Goal: Task Accomplishment & Management: Manage account settings

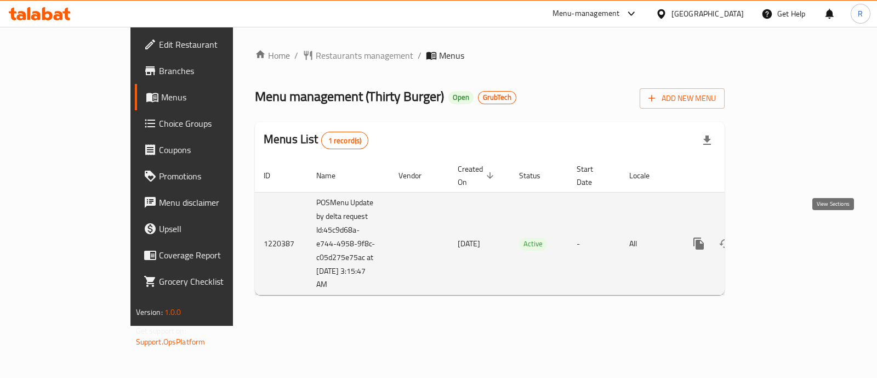
click at [784, 237] on icon "enhanced table" at bounding box center [777, 243] width 13 height 13
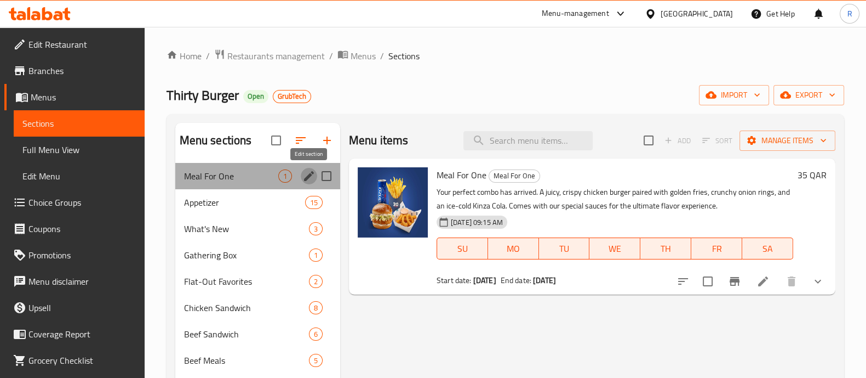
click at [313, 176] on icon "edit" at bounding box center [308, 175] width 13 height 13
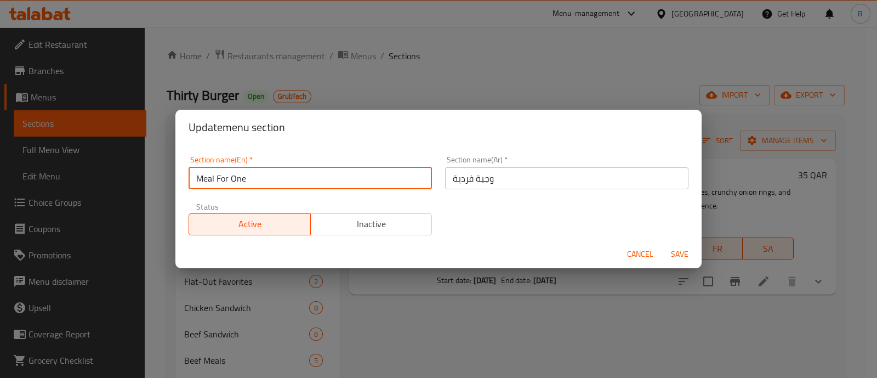
click at [313, 176] on input "Meal For One" at bounding box center [310, 178] width 243 height 22
click at [300, 171] on input "Meal For One" at bounding box center [310, 178] width 243 height 22
type input "M41"
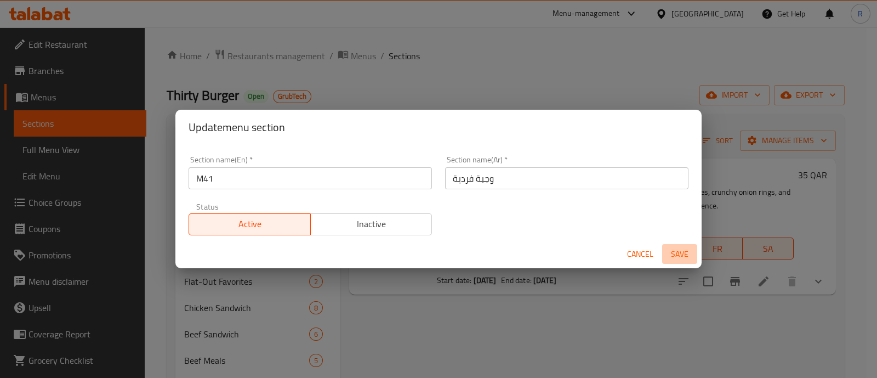
click at [682, 254] on span "Save" at bounding box center [679, 254] width 26 height 14
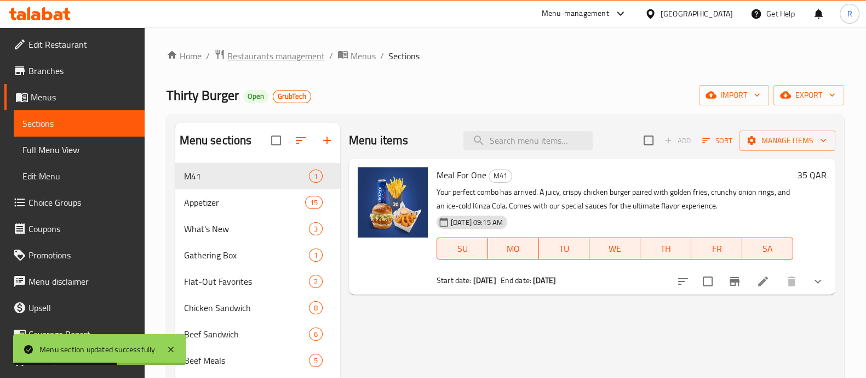
click at [305, 50] on span "Restaurants management" at bounding box center [276, 55] width 98 height 13
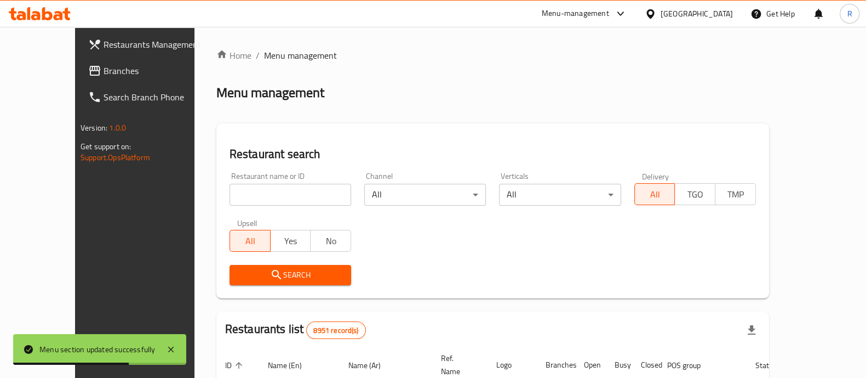
click at [242, 194] on input "search" at bounding box center [291, 195] width 122 height 22
type input "SOME burg"
click button "Search" at bounding box center [291, 275] width 122 height 20
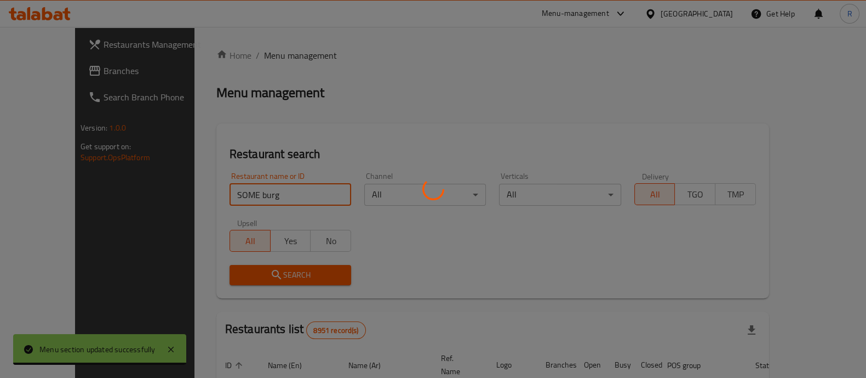
scroll to position [89, 0]
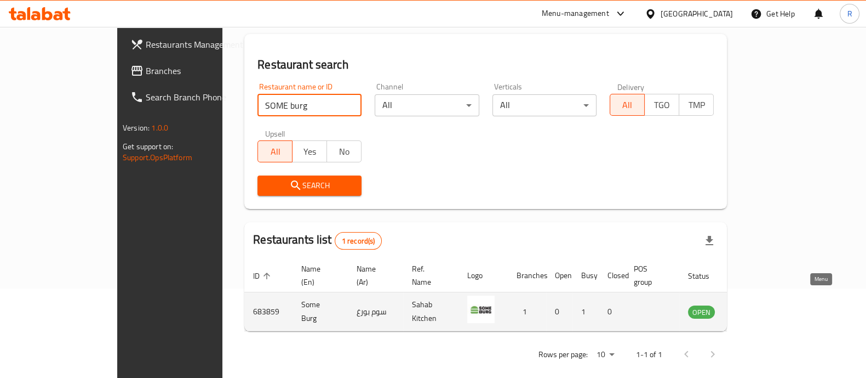
click at [757, 310] on icon "enhanced table" at bounding box center [755, 312] width 4 height 4
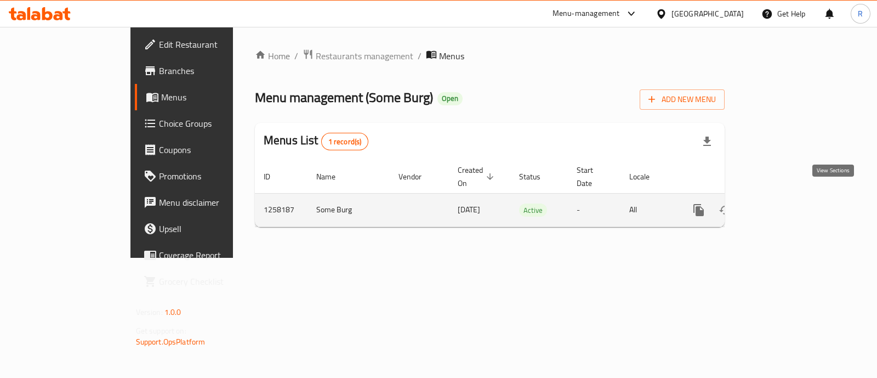
click at [784, 203] on icon "enhanced table" at bounding box center [777, 209] width 13 height 13
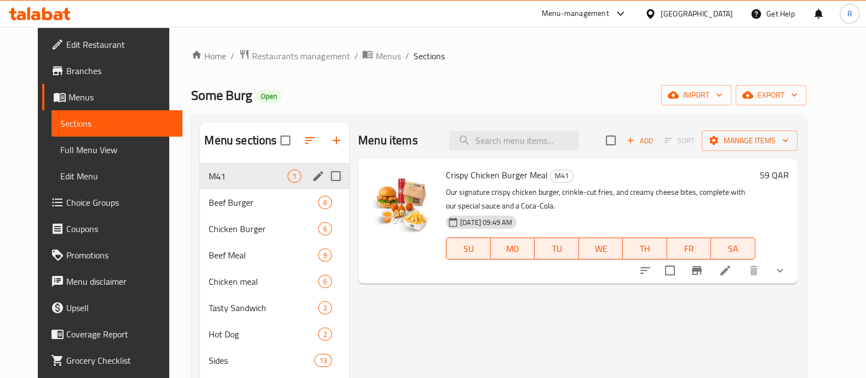
click at [293, 176] on div "M41 1" at bounding box center [275, 176] width 150 height 26
click at [313, 175] on icon "edit" at bounding box center [318, 176] width 10 height 10
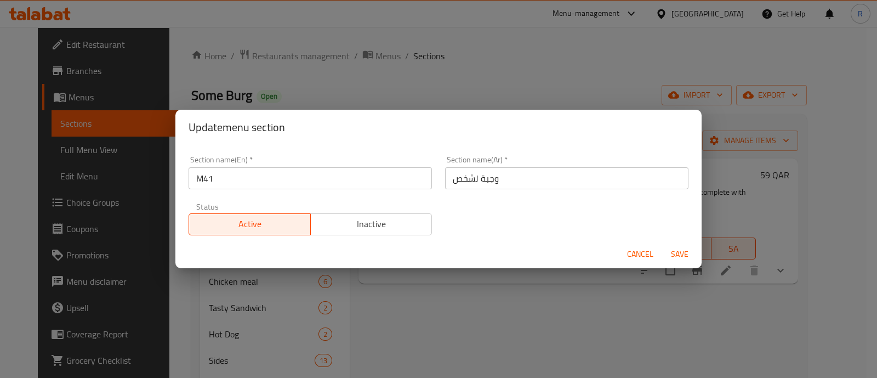
click at [481, 178] on input "وجبة لشخص" at bounding box center [566, 178] width 243 height 22
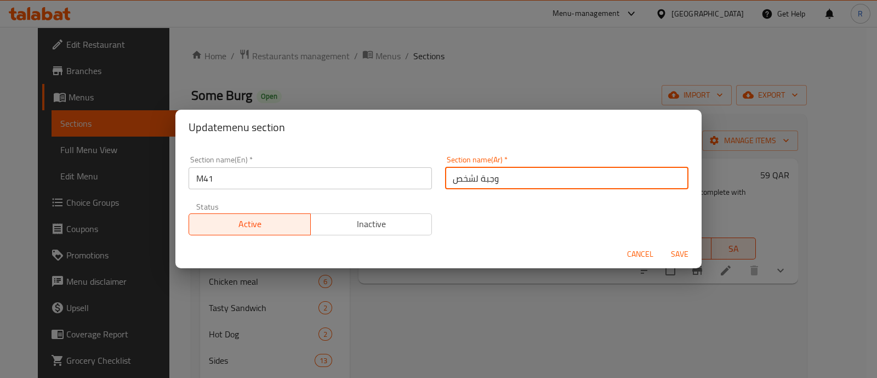
click at [481, 178] on input "وجبة لشخص" at bounding box center [566, 178] width 243 height 22
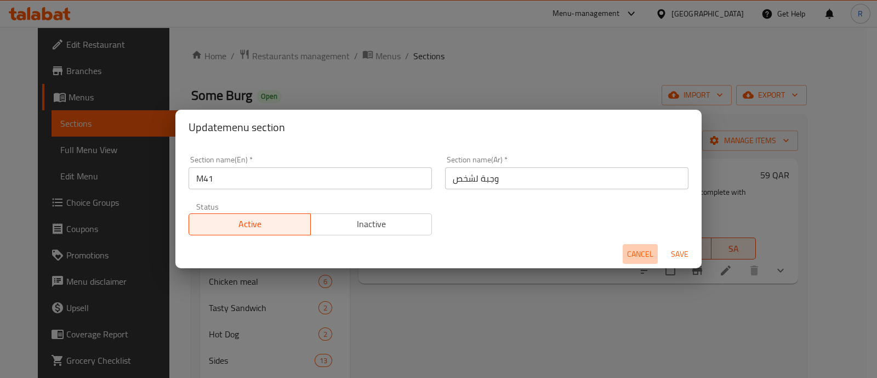
click at [633, 258] on span "Cancel" at bounding box center [640, 254] width 26 height 14
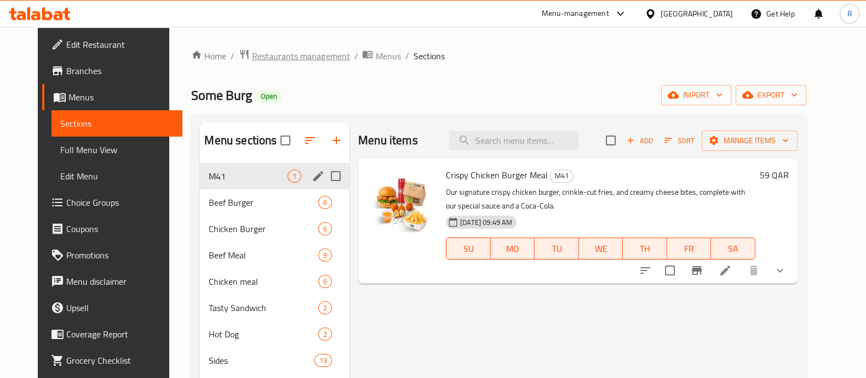
click at [277, 51] on span "Restaurants management" at bounding box center [301, 55] width 98 height 13
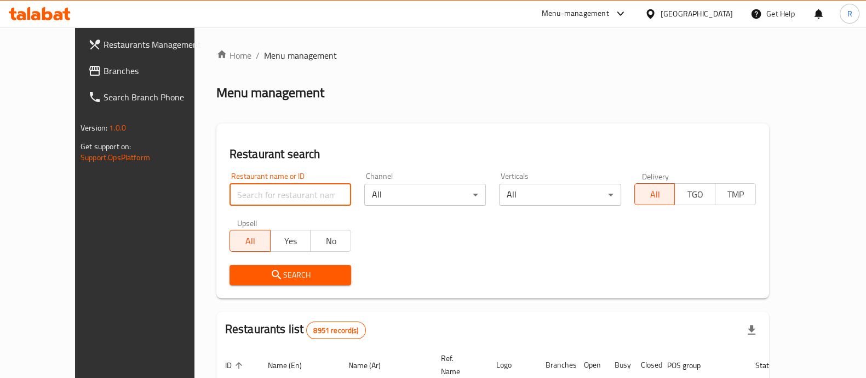
click at [296, 184] on input "search" at bounding box center [291, 195] width 122 height 22
type input "thirty burger"
click button "Search" at bounding box center [291, 275] width 122 height 20
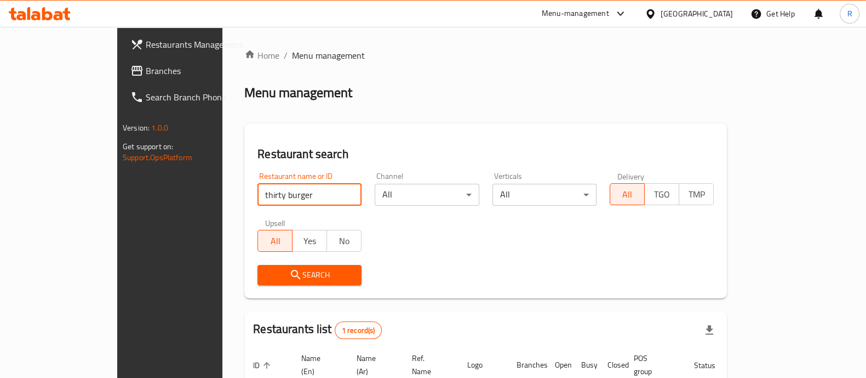
scroll to position [89, 0]
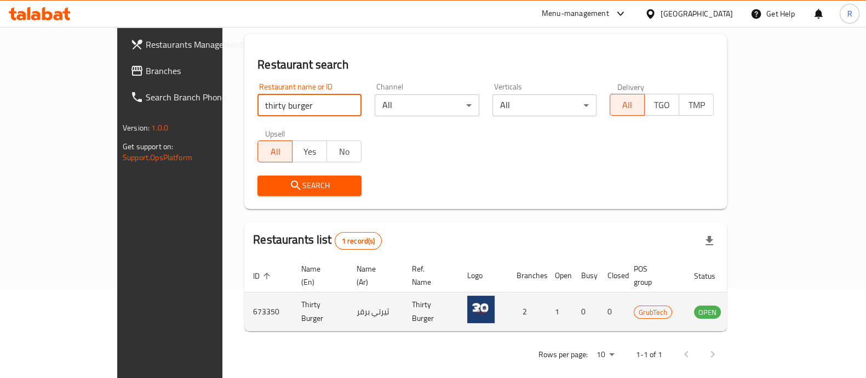
click at [765, 305] on icon "enhanced table" at bounding box center [758, 311] width 13 height 13
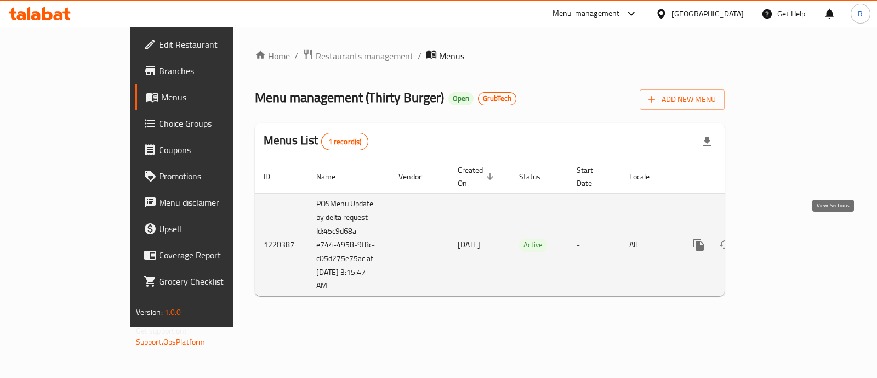
click at [784, 238] on icon "enhanced table" at bounding box center [777, 244] width 13 height 13
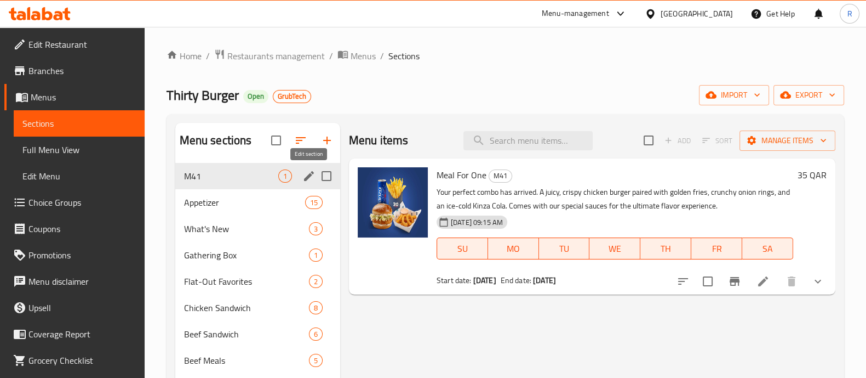
click at [305, 171] on icon "edit" at bounding box center [308, 175] width 13 height 13
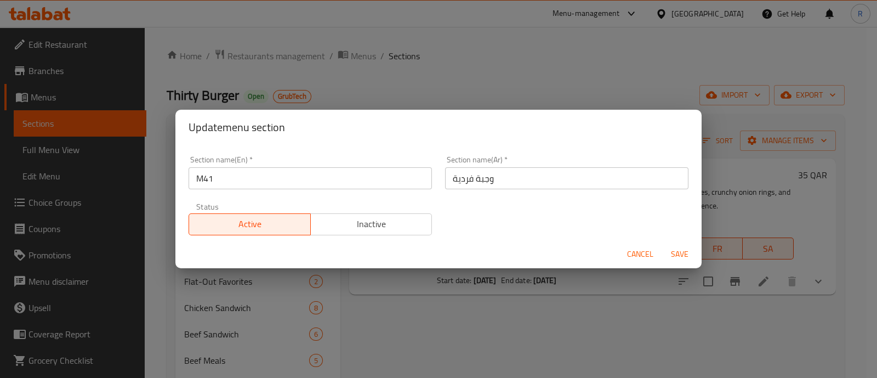
click at [487, 180] on input "وجبة فردية" at bounding box center [566, 178] width 243 height 22
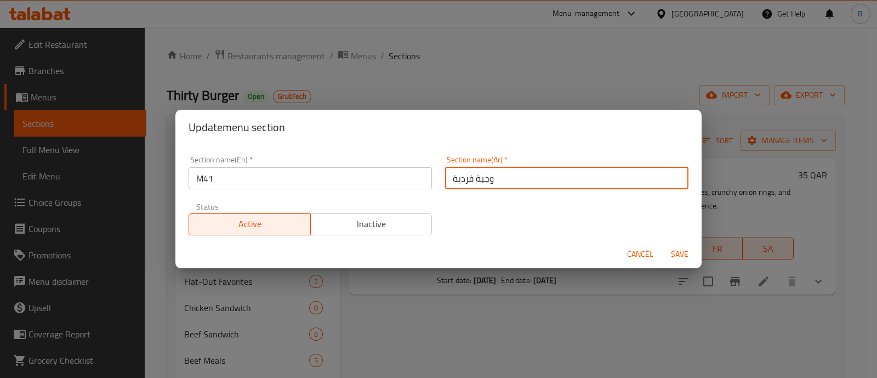
click at [487, 180] on input "وجبة فردية" at bounding box center [566, 178] width 243 height 22
paste input "شخص"
type input "وجبة لشخص"
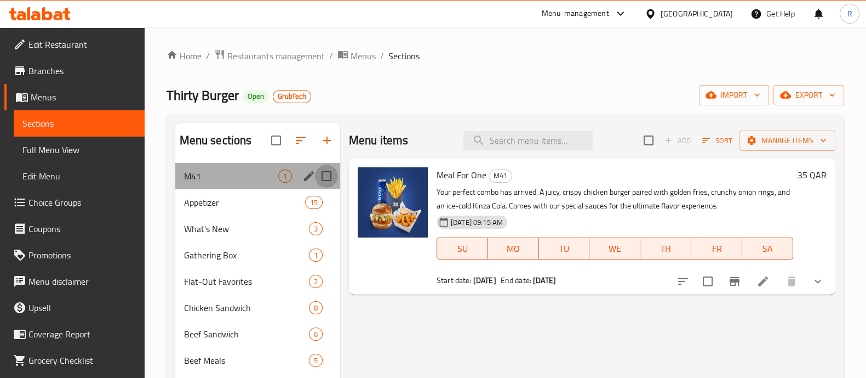
click at [315, 171] on input "Menu sections" at bounding box center [326, 175] width 23 height 23
checkbox input "true"
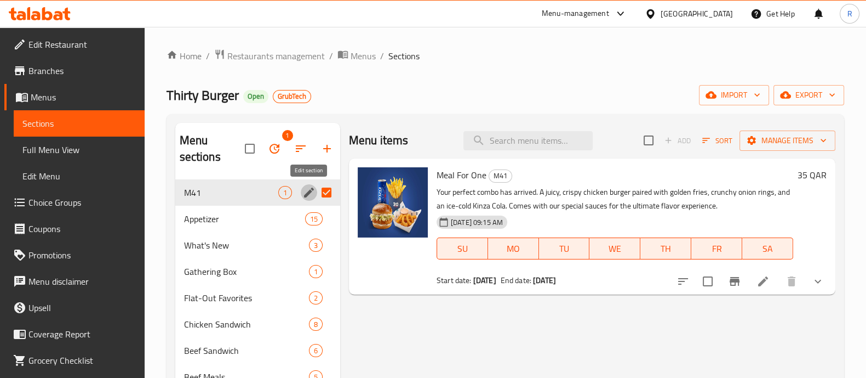
click at [306, 193] on icon "edit" at bounding box center [309, 192] width 10 height 10
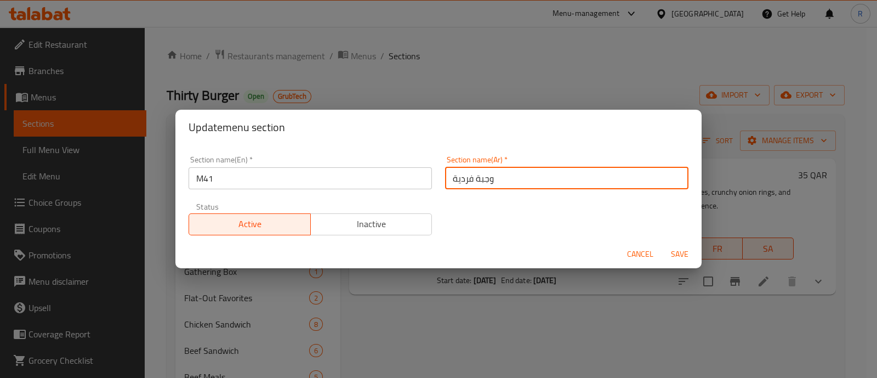
click at [475, 179] on input "وجبة فردية" at bounding box center [566, 178] width 243 height 22
paste input "شخص"
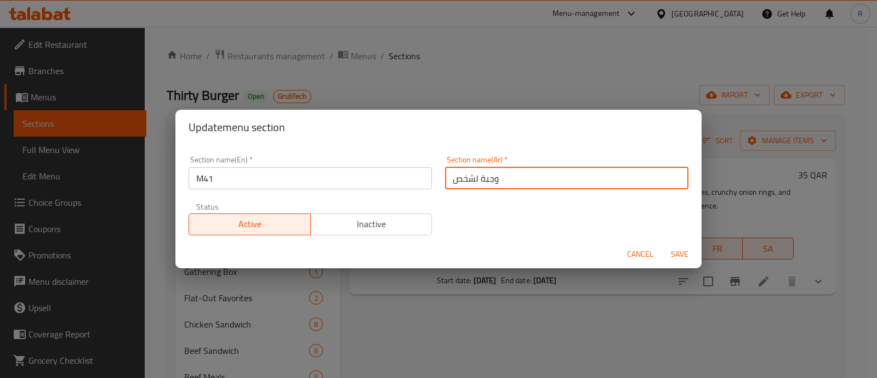
type input "وجبة لشخص"
click at [672, 254] on span "Save" at bounding box center [679, 254] width 26 height 14
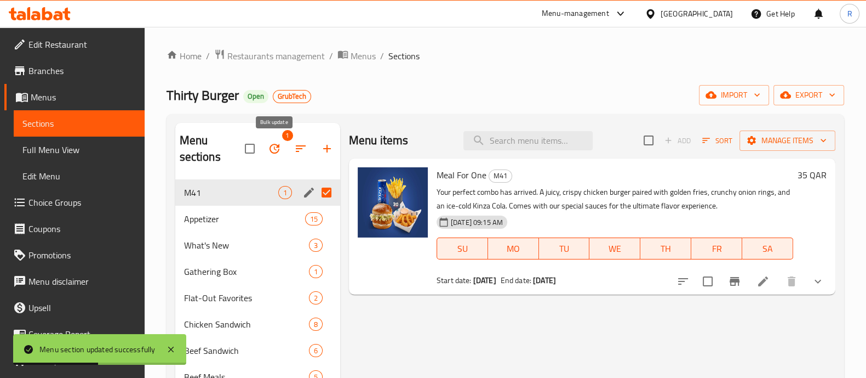
click at [285, 138] on span "1" at bounding box center [287, 135] width 11 height 11
click at [273, 147] on icon "button" at bounding box center [274, 148] width 13 height 13
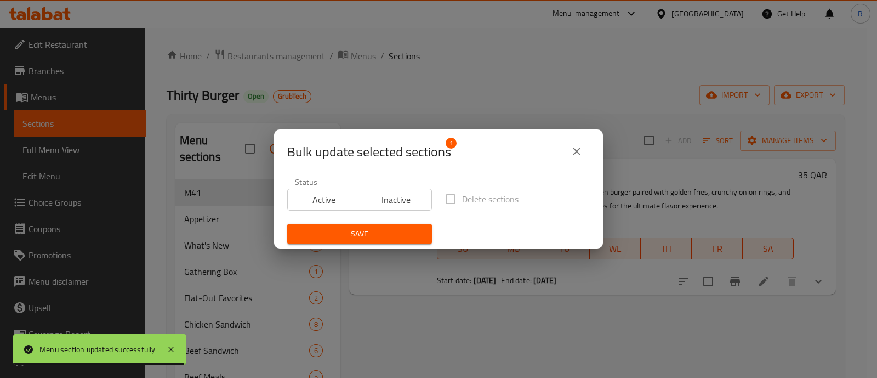
click at [329, 199] on span "Active" at bounding box center [324, 200] width 64 height 16
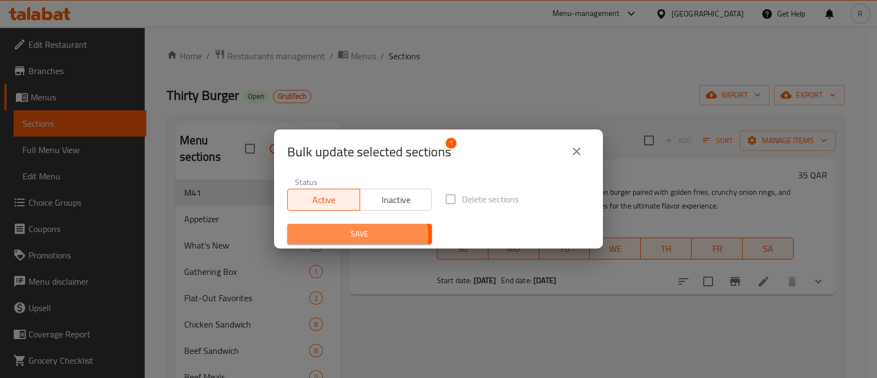
click at [339, 235] on span "Save" at bounding box center [359, 234] width 127 height 14
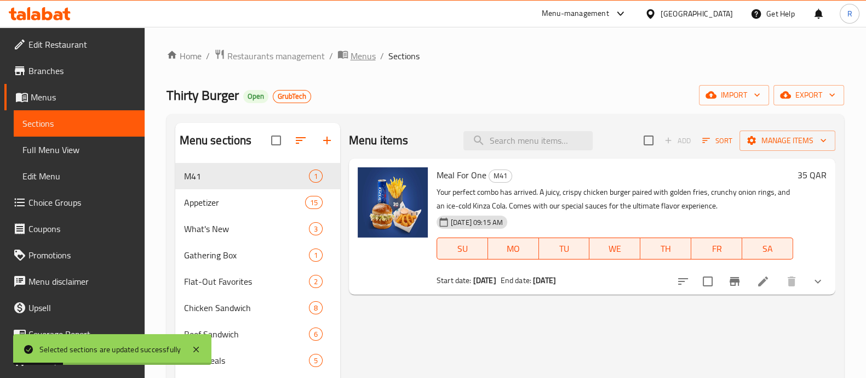
click at [351, 57] on span "Menus" at bounding box center [363, 55] width 25 height 13
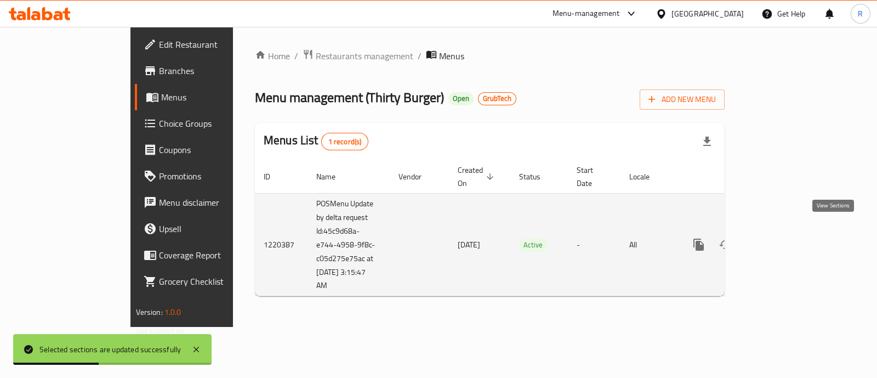
click at [784, 238] on icon "enhanced table" at bounding box center [777, 244] width 13 height 13
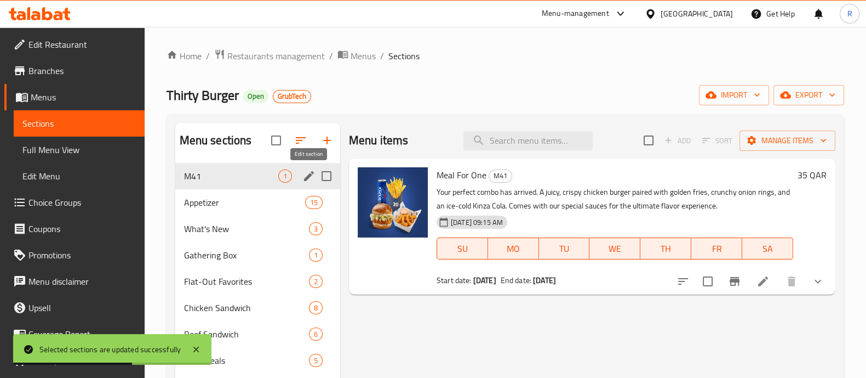
click at [307, 174] on icon "edit" at bounding box center [308, 175] width 13 height 13
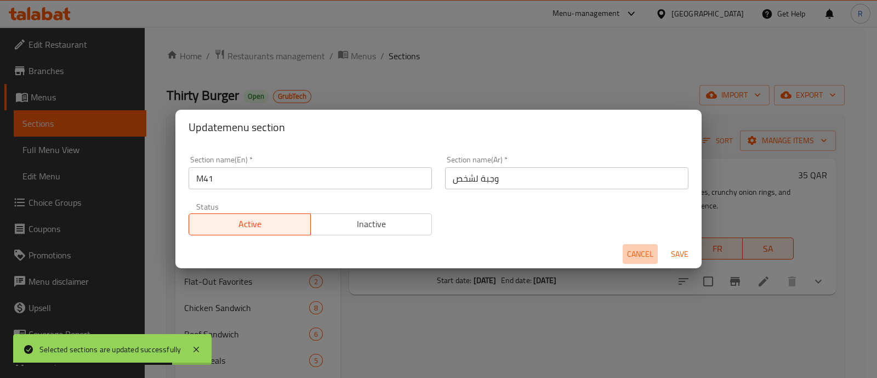
click at [638, 253] on span "Cancel" at bounding box center [640, 254] width 26 height 14
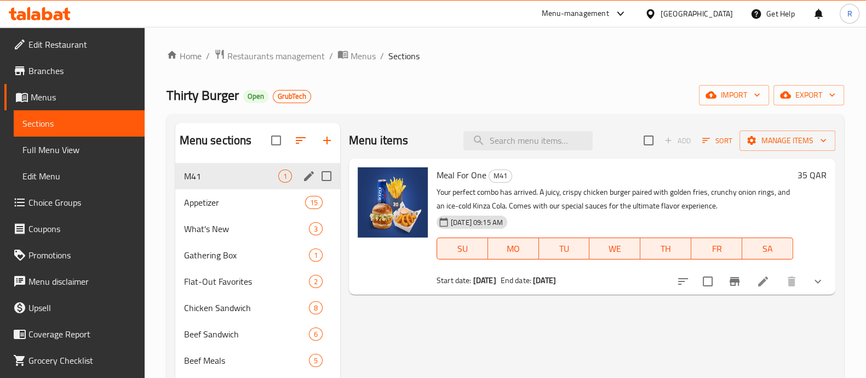
click at [766, 283] on icon at bounding box center [763, 281] width 13 height 13
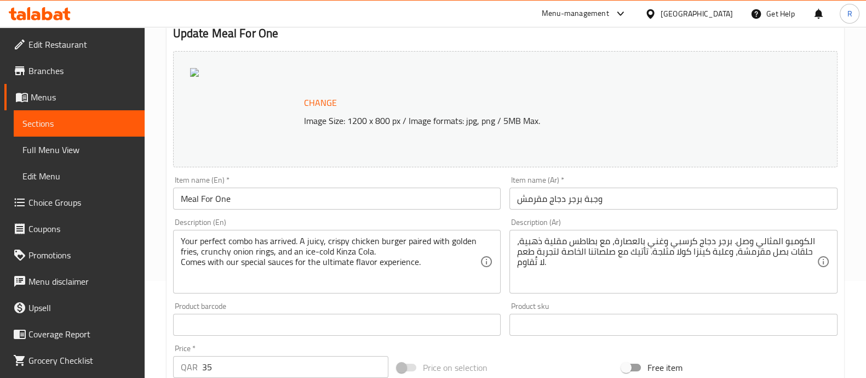
scroll to position [99, 0]
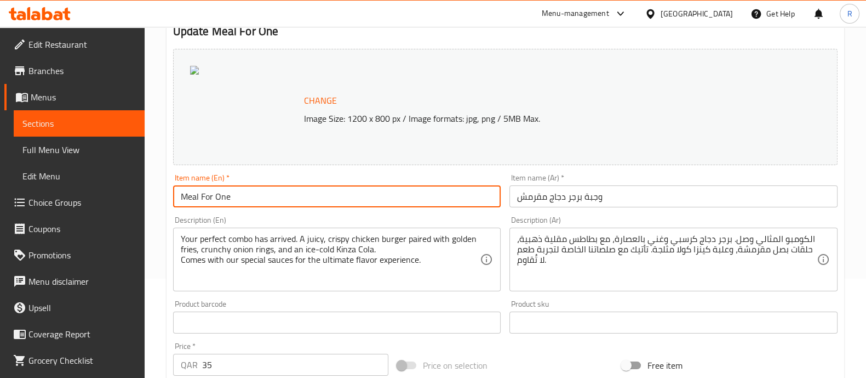
click at [230, 195] on input "Meal For One" at bounding box center [337, 196] width 328 height 22
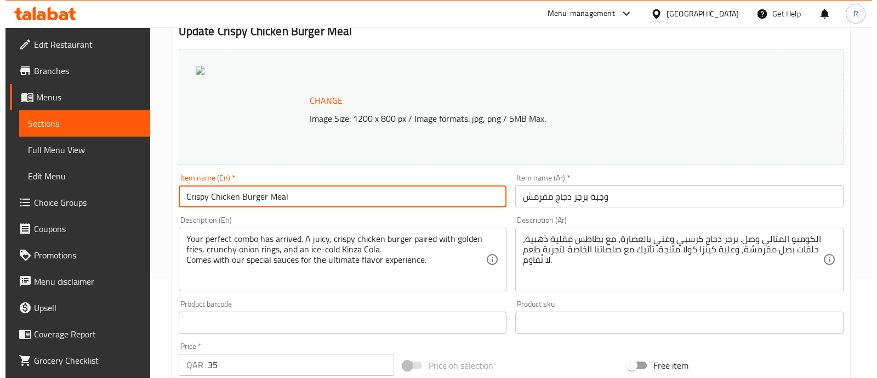
scroll to position [424, 0]
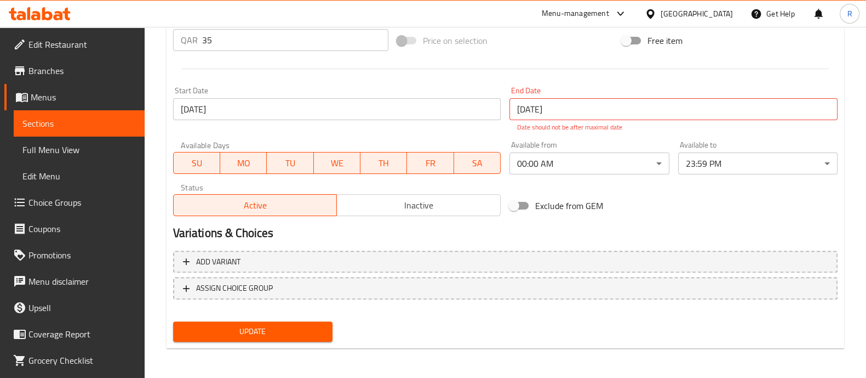
type input "Crispy Chicken Burger Meal"
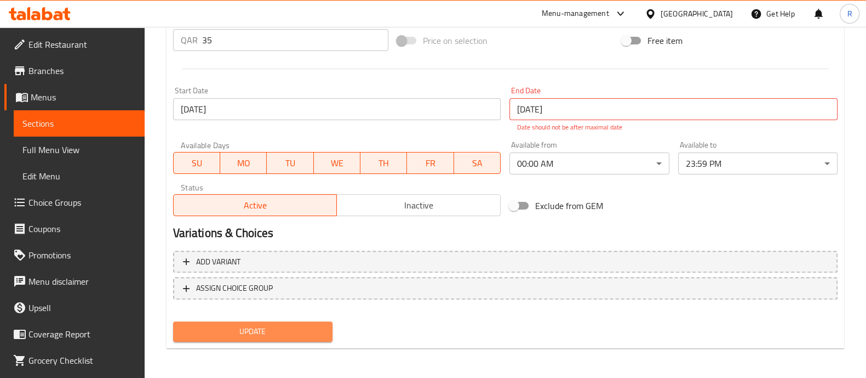
click at [233, 334] on span "Update" at bounding box center [253, 331] width 142 height 14
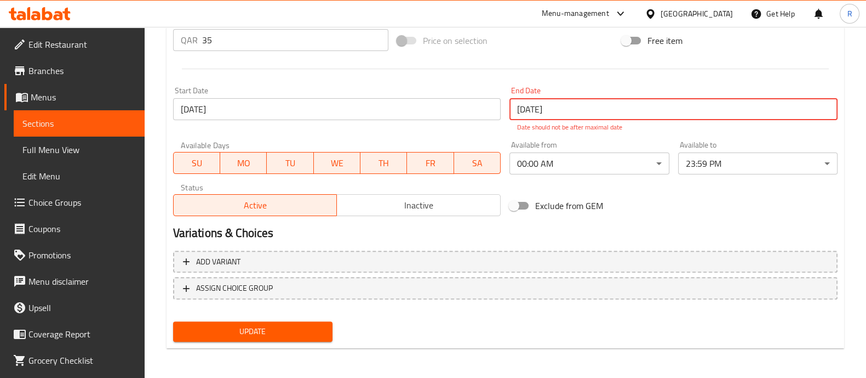
click at [570, 103] on input "[DATE]" at bounding box center [674, 109] width 328 height 22
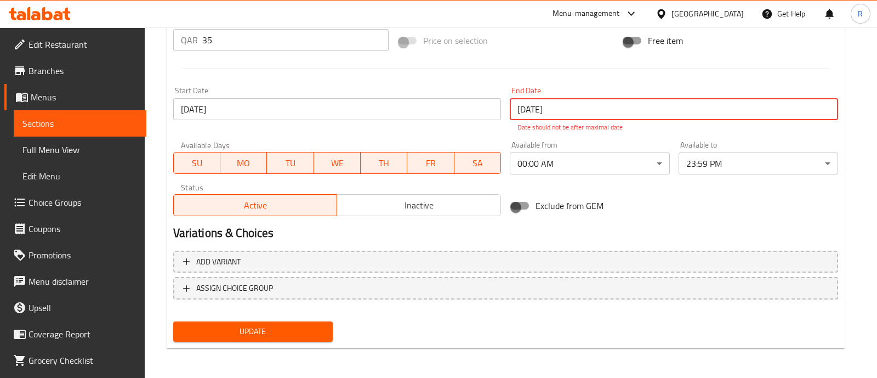
click at [570, 103] on div "2125 [DATE] January 2100 [DATE] Su Mo Tu We Th Fr Sa 27 28 29 30 31 1 2 3 4 5 6…" at bounding box center [438, 189] width 877 height 378
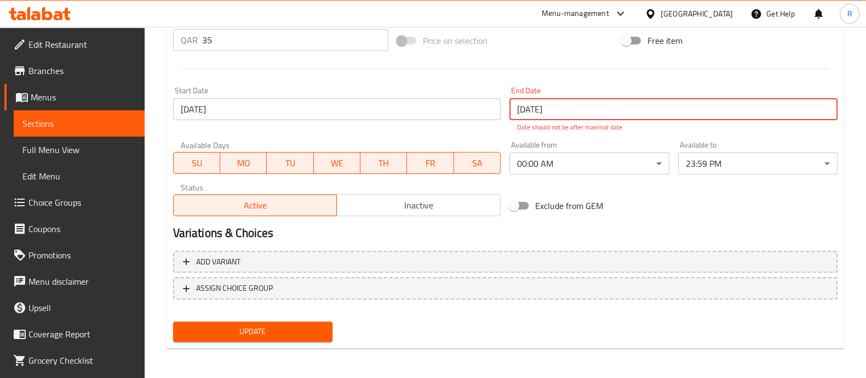
click at [529, 103] on input "[DATE]" at bounding box center [674, 109] width 328 height 22
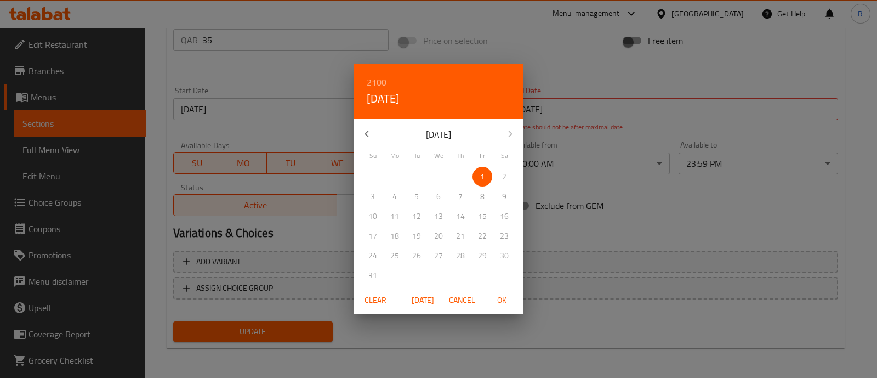
click at [380, 294] on span "Clear" at bounding box center [375, 300] width 26 height 14
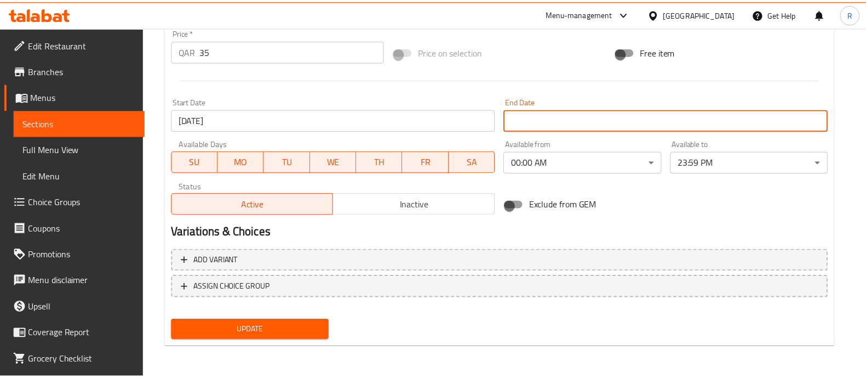
scroll to position [412, 0]
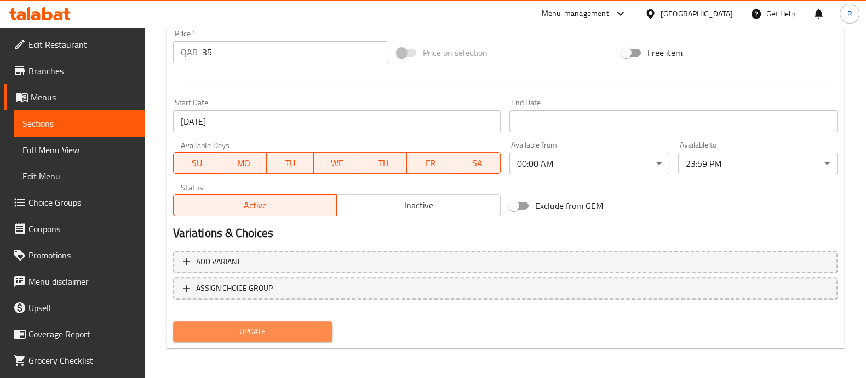
click at [273, 326] on span "Update" at bounding box center [253, 331] width 142 height 14
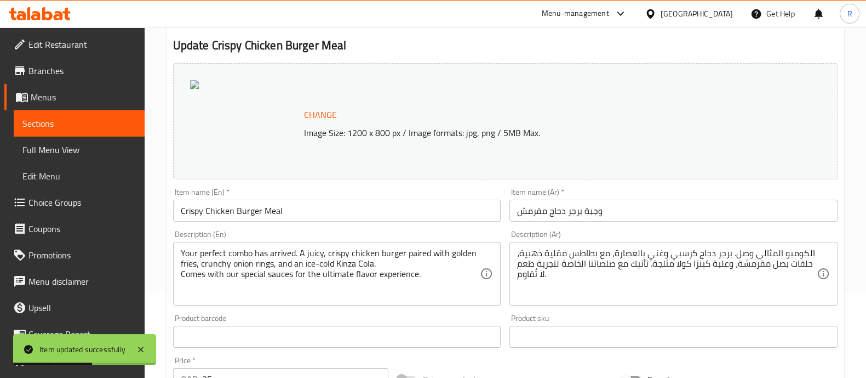
scroll to position [0, 0]
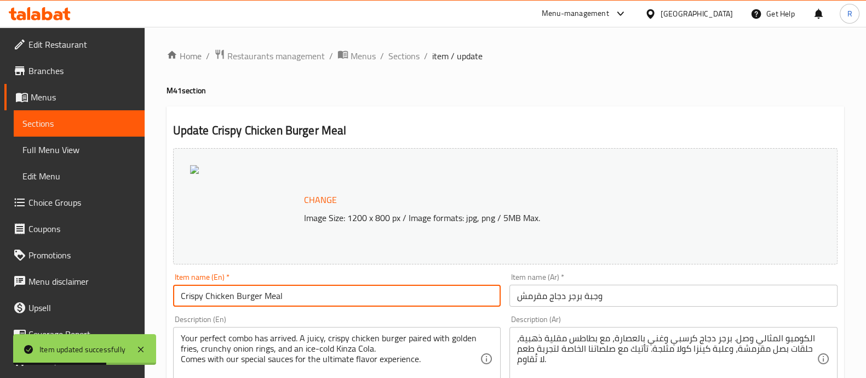
click at [263, 296] on input "Crispy Chicken Burger Meal" at bounding box center [337, 295] width 328 height 22
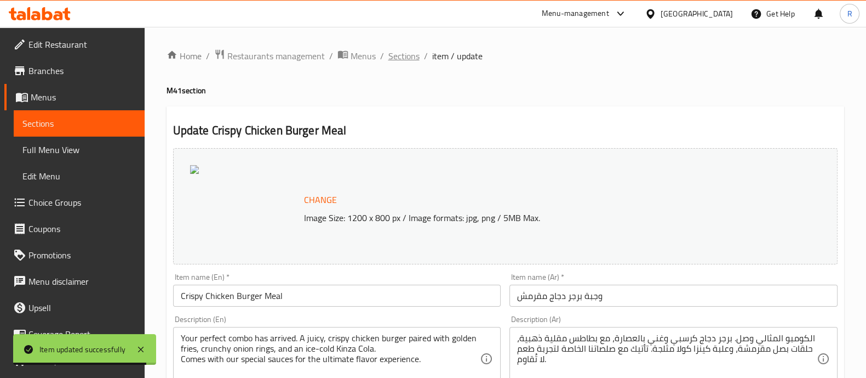
click at [414, 50] on span "Sections" at bounding box center [404, 55] width 31 height 13
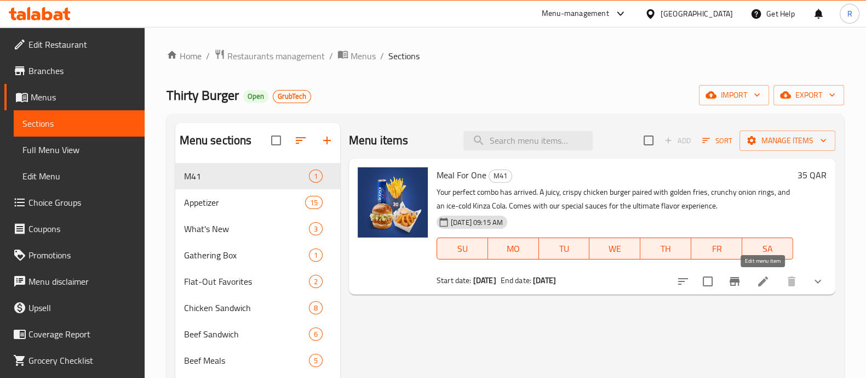
click at [766, 283] on icon at bounding box center [763, 281] width 13 height 13
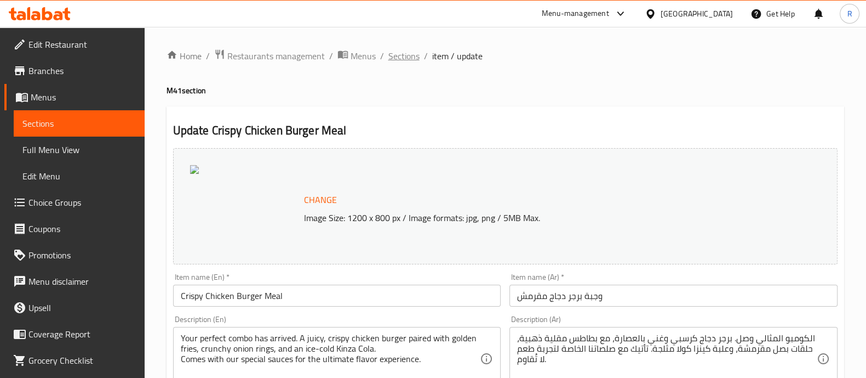
click at [413, 54] on span "Sections" at bounding box center [404, 55] width 31 height 13
